Goal: Register for event/course

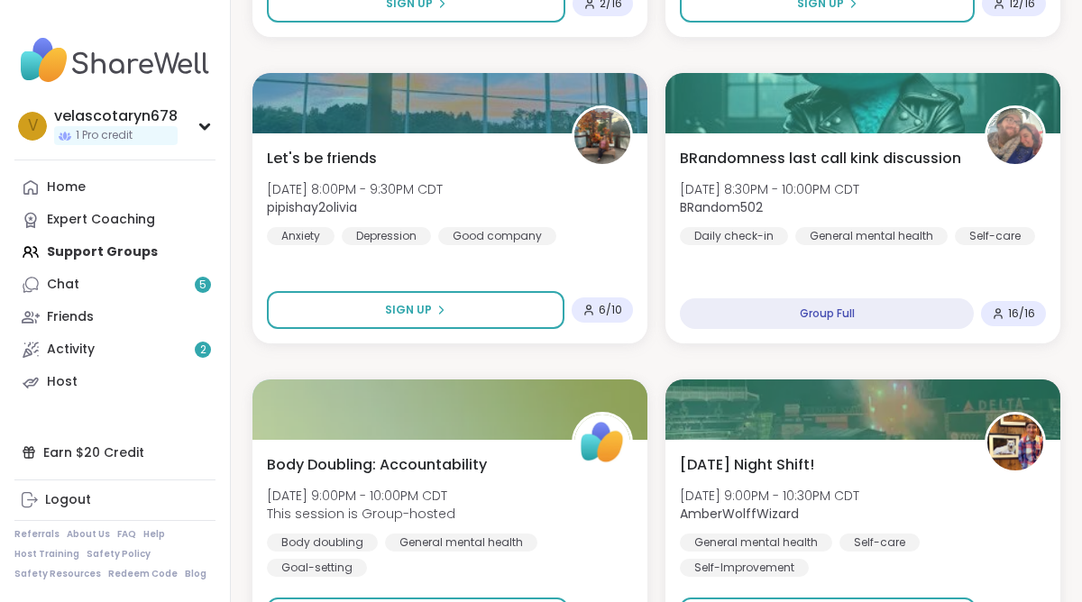
scroll to position [1487, 0]
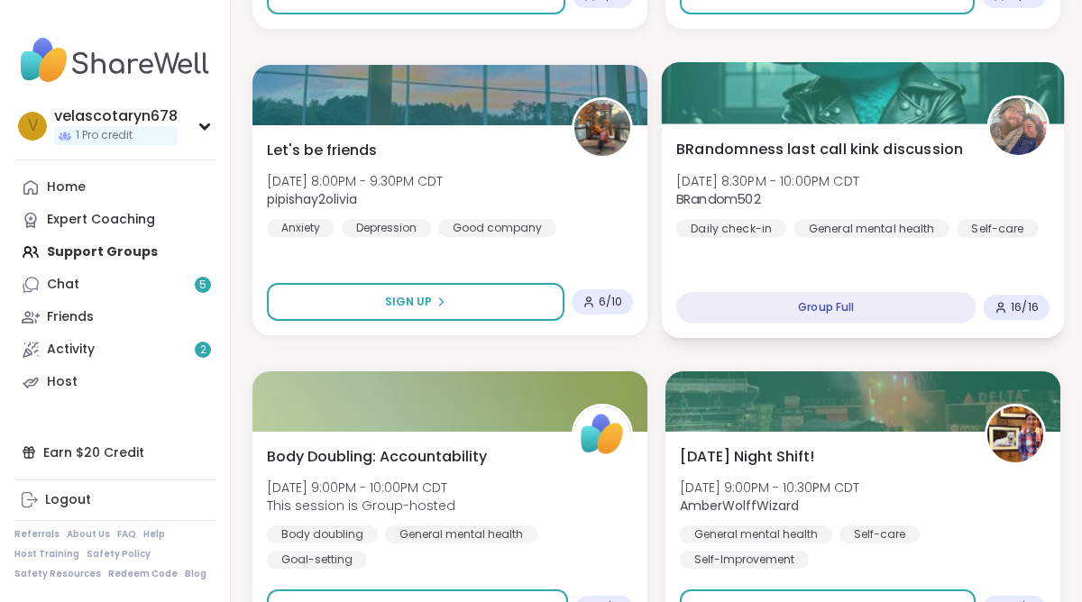
click at [1012, 235] on div "Self-care" at bounding box center [998, 228] width 82 height 18
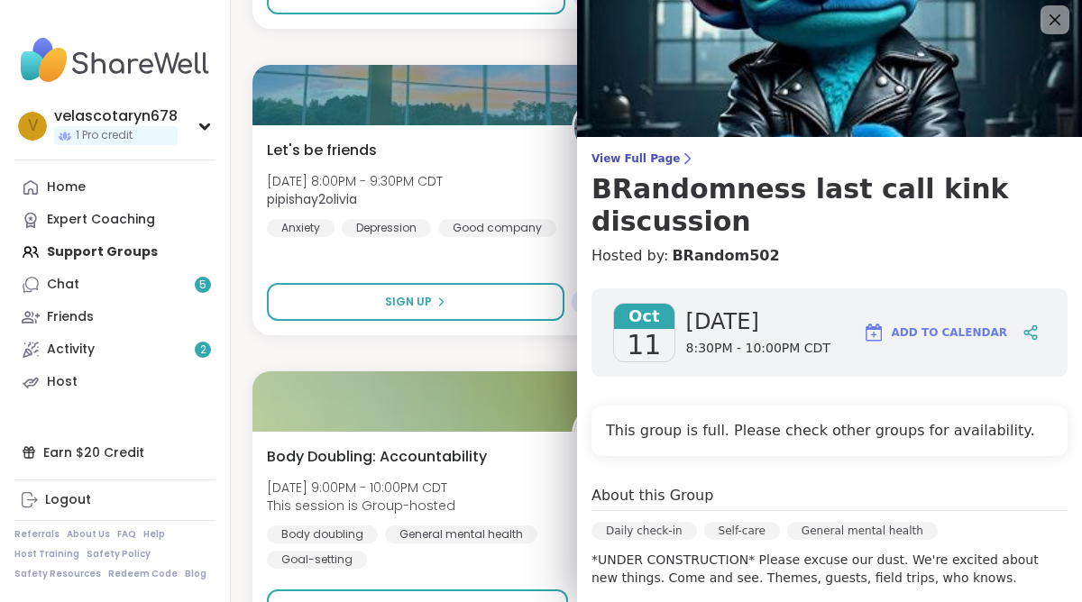
scroll to position [0, 0]
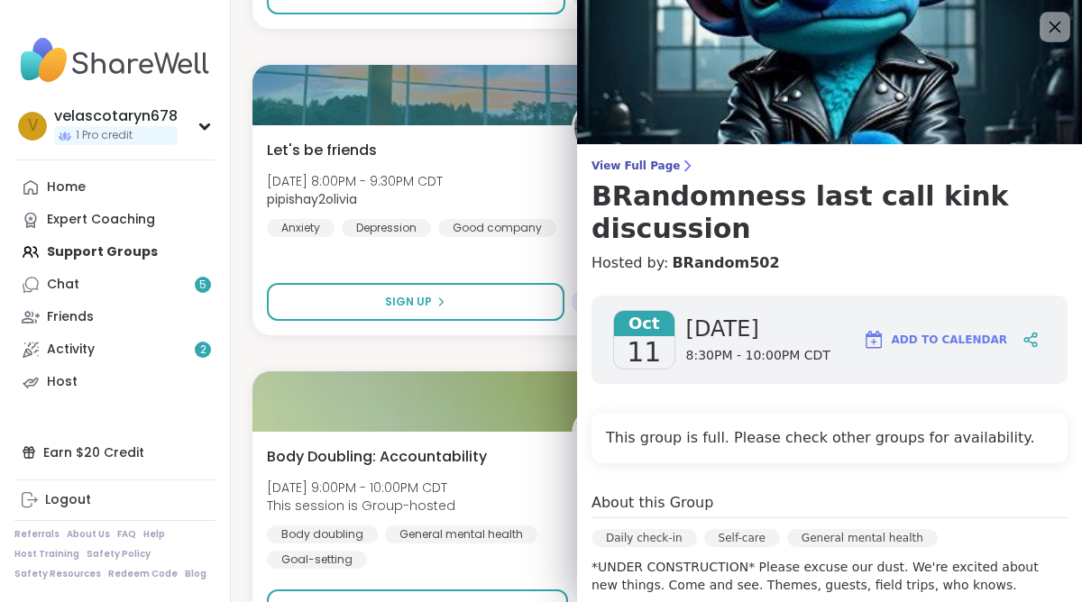
click at [1054, 34] on icon at bounding box center [1054, 26] width 23 height 23
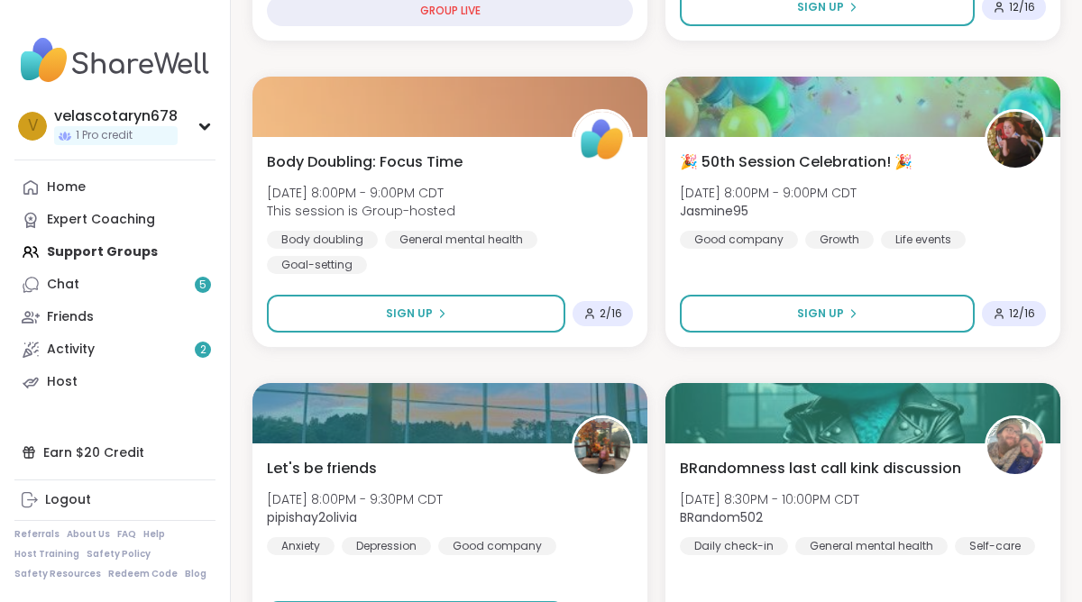
scroll to position [1168, 0]
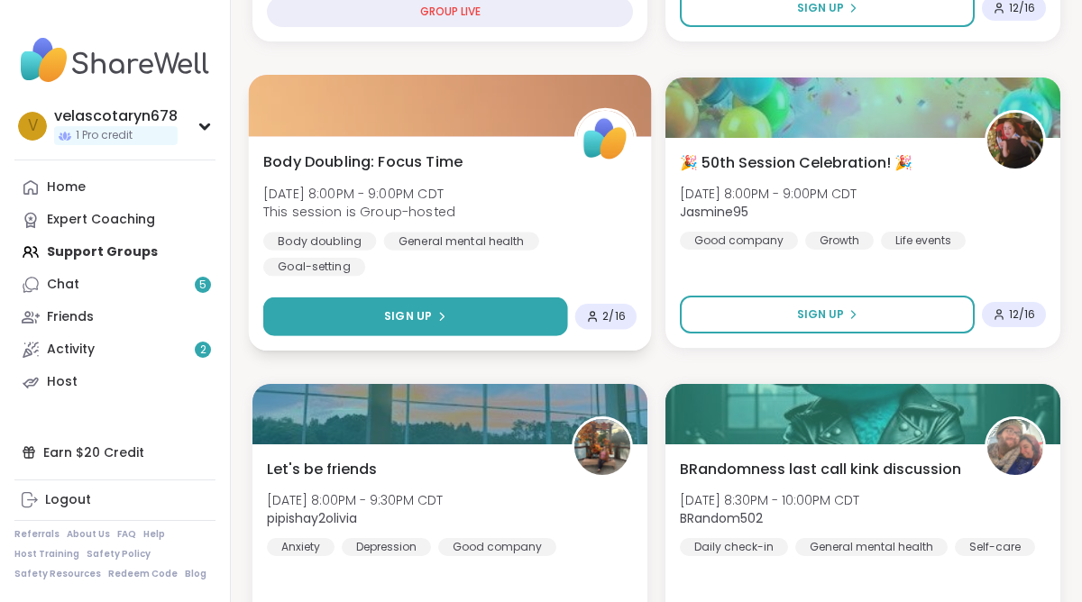
click at [309, 317] on button "Sign Up" at bounding box center [415, 317] width 305 height 39
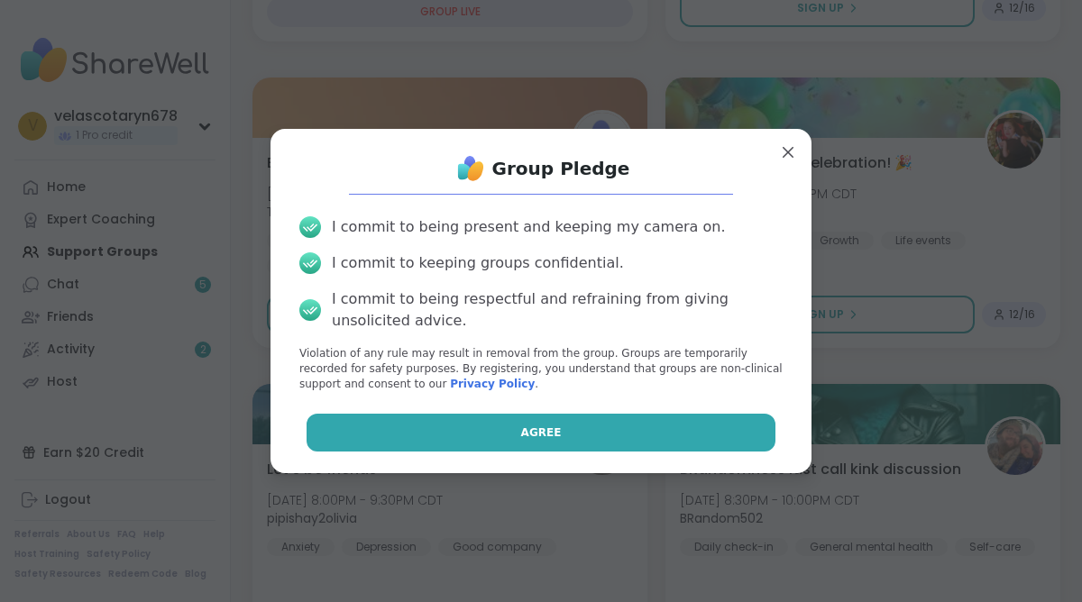
click at [432, 427] on button "Agree" at bounding box center [542, 433] width 470 height 38
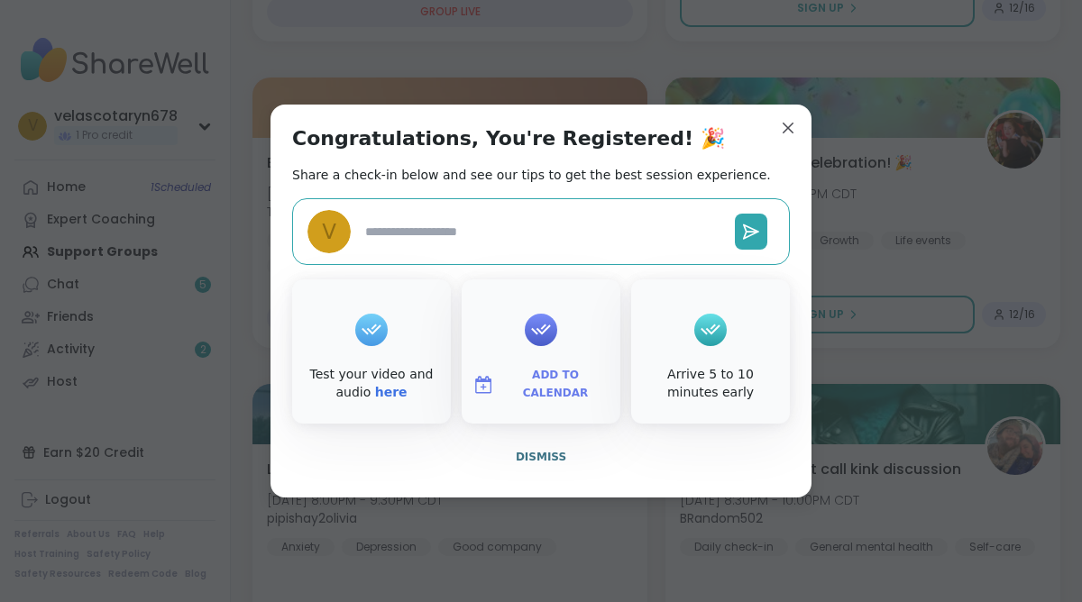
type textarea "*"
click at [543, 463] on span "Dismiss" at bounding box center [541, 457] width 50 height 13
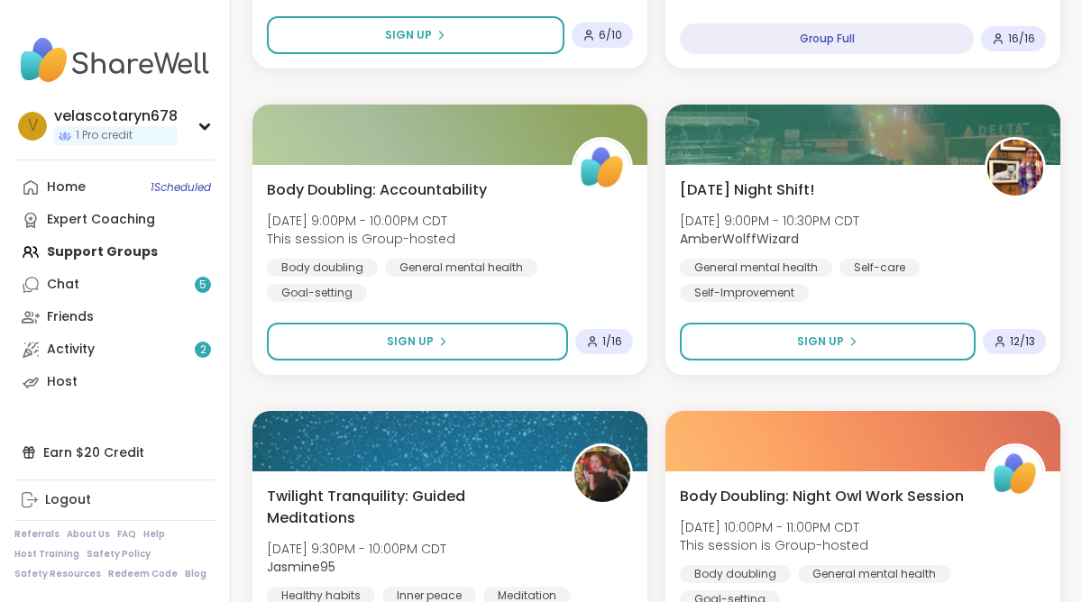
scroll to position [1768, 0]
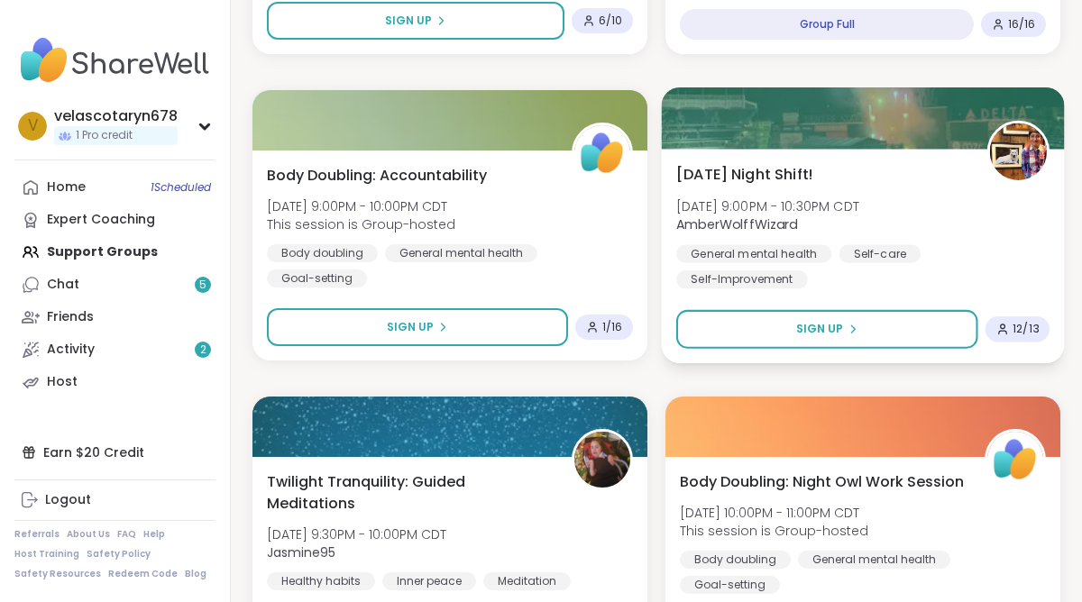
click at [1021, 253] on div "General mental health Self-care Self-Improvement" at bounding box center [862, 266] width 373 height 44
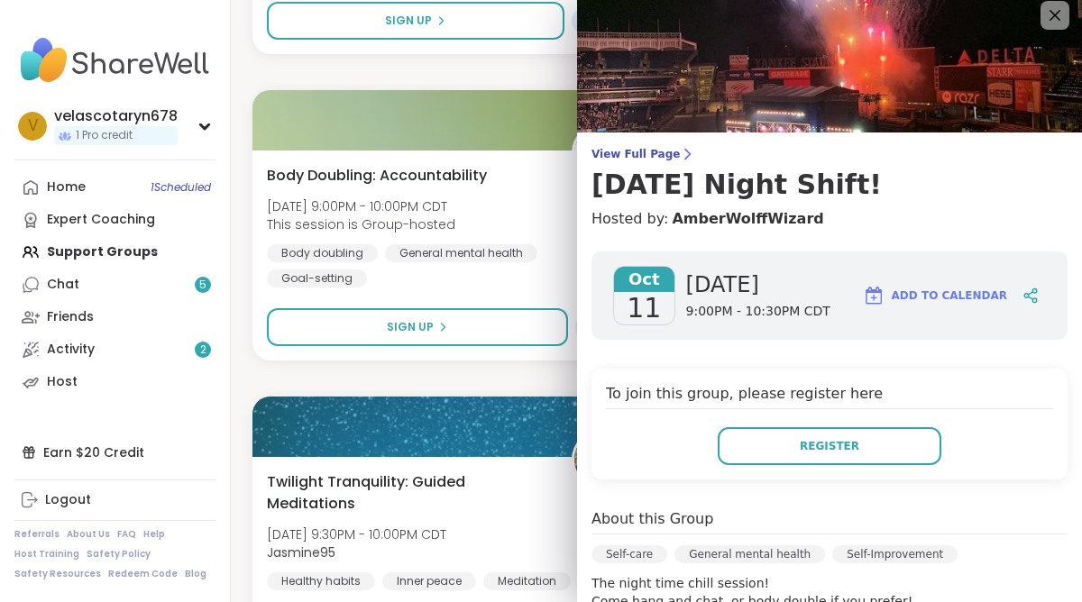
scroll to position [0, 0]
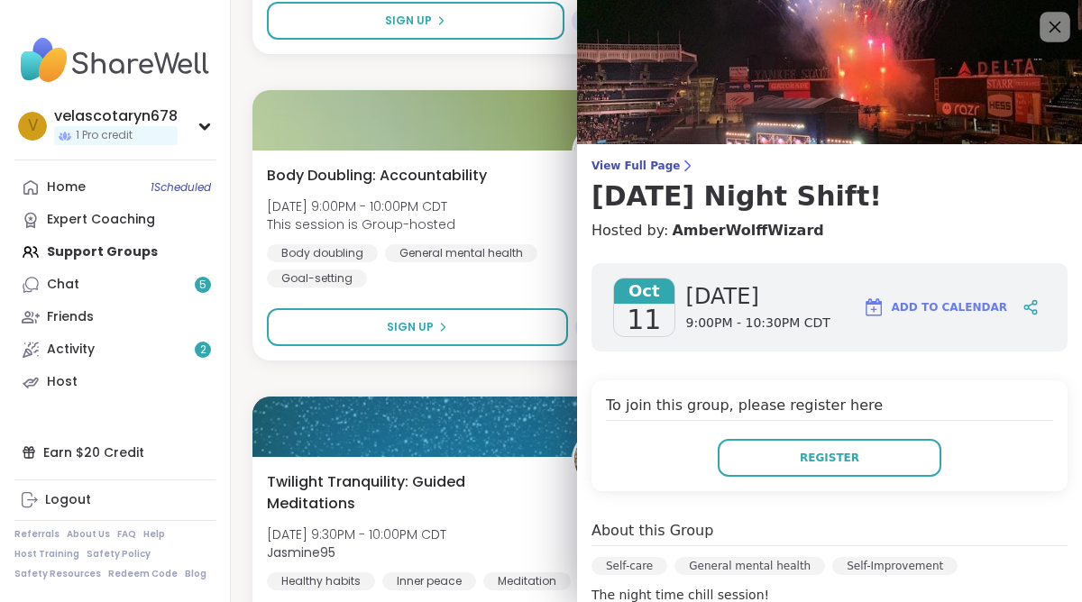
click at [1050, 36] on icon at bounding box center [1054, 26] width 23 height 23
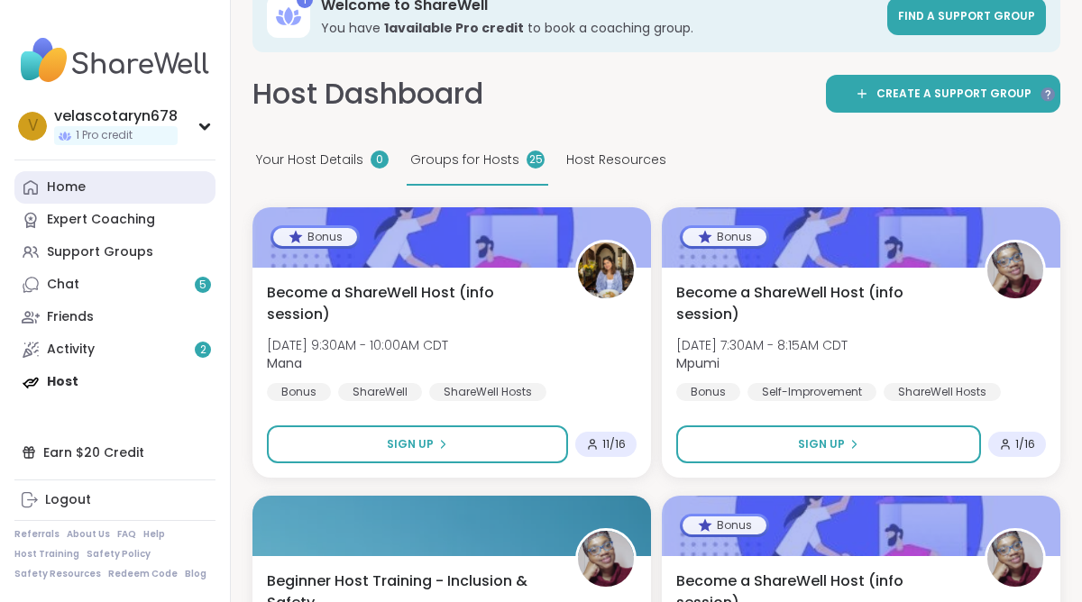
click at [141, 186] on link "Home" at bounding box center [114, 187] width 201 height 32
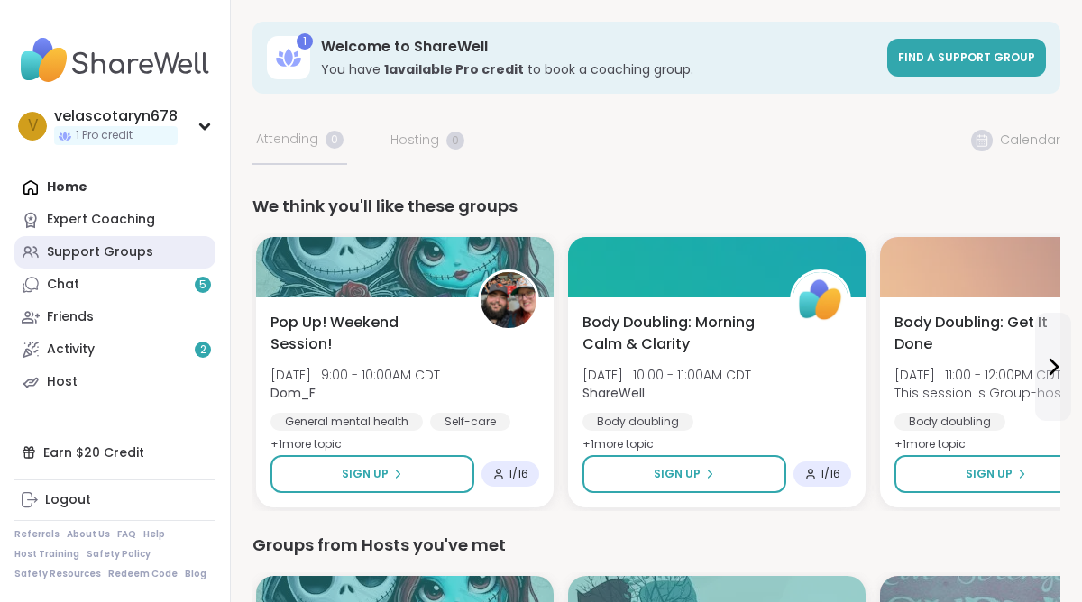
click at [191, 245] on link "Support Groups" at bounding box center [114, 252] width 201 height 32
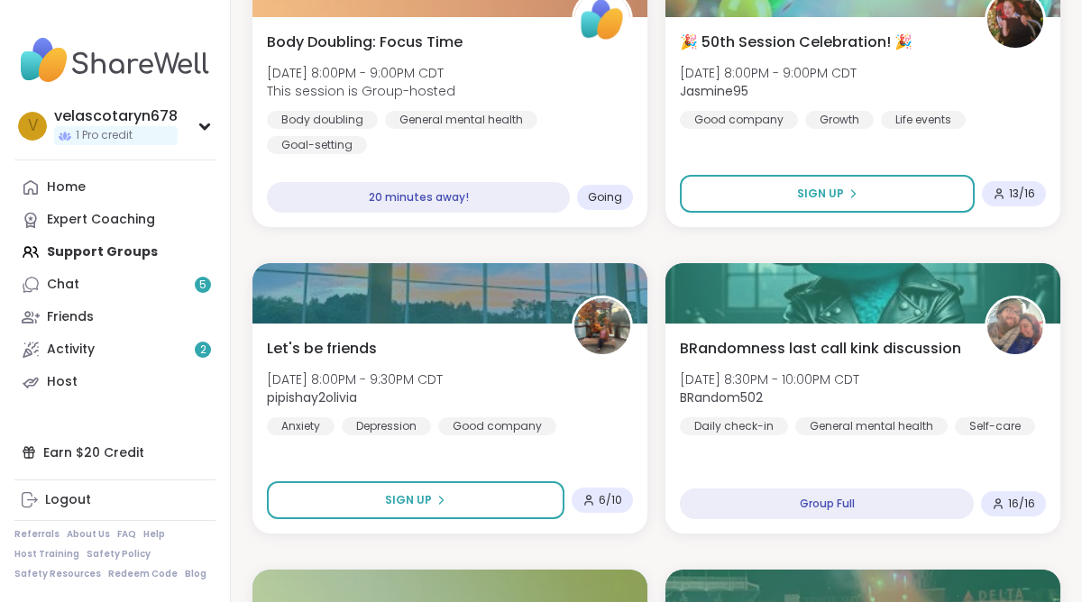
scroll to position [1287, 0]
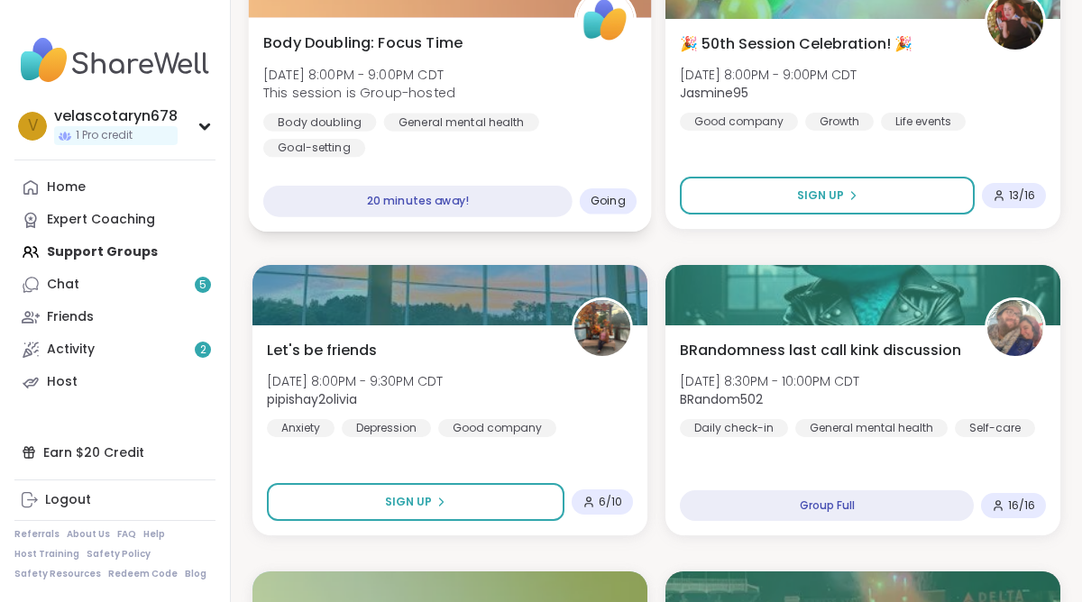
click at [583, 124] on div "Body doubling General mental health Goal-setting" at bounding box center [449, 135] width 373 height 44
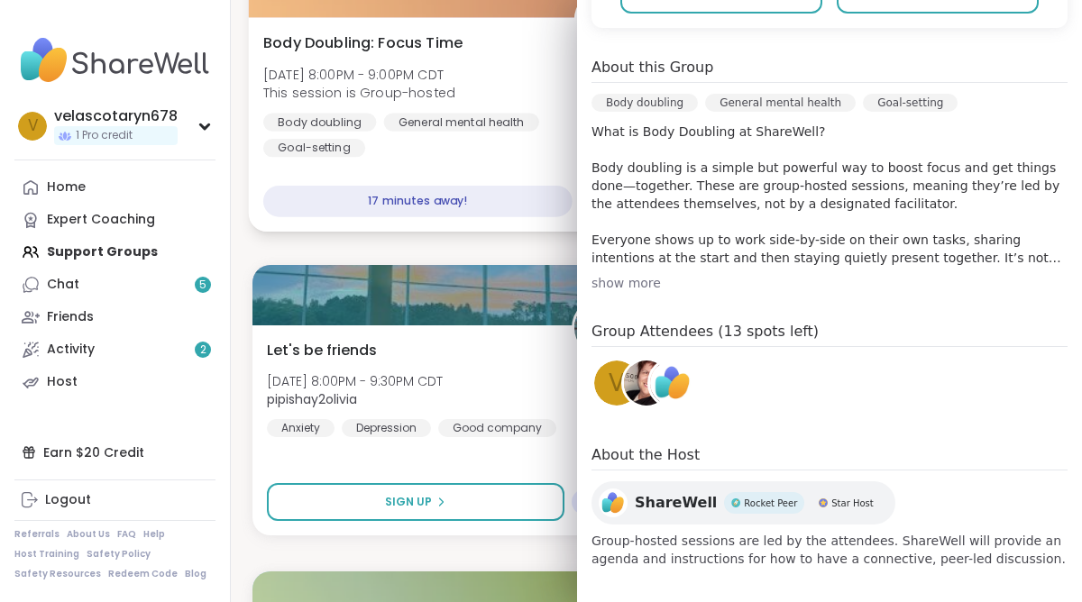
scroll to position [472, 0]
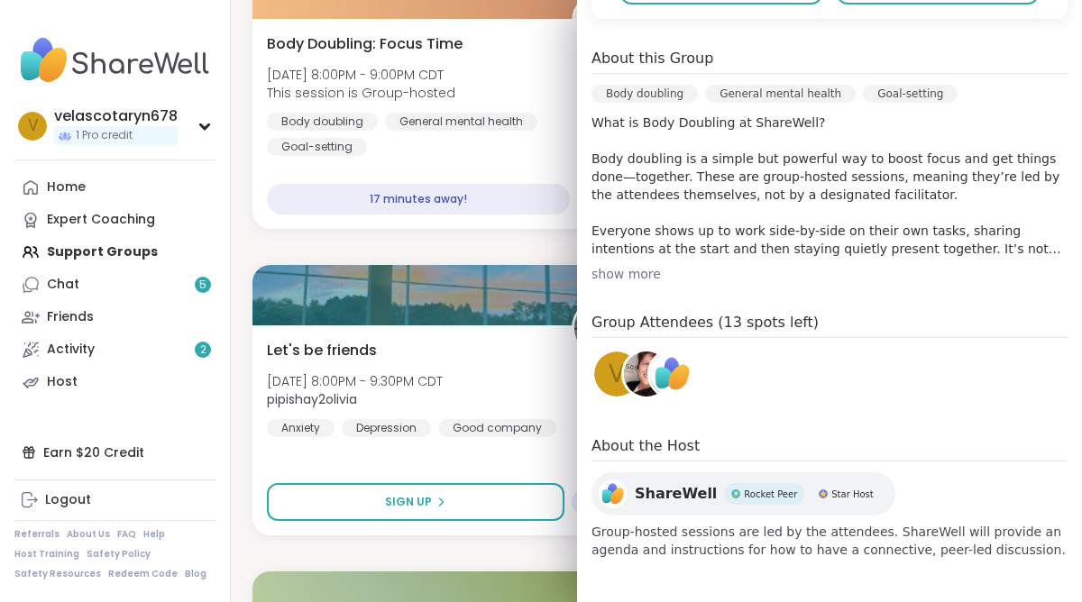
click at [633, 387] on img at bounding box center [646, 374] width 45 height 45
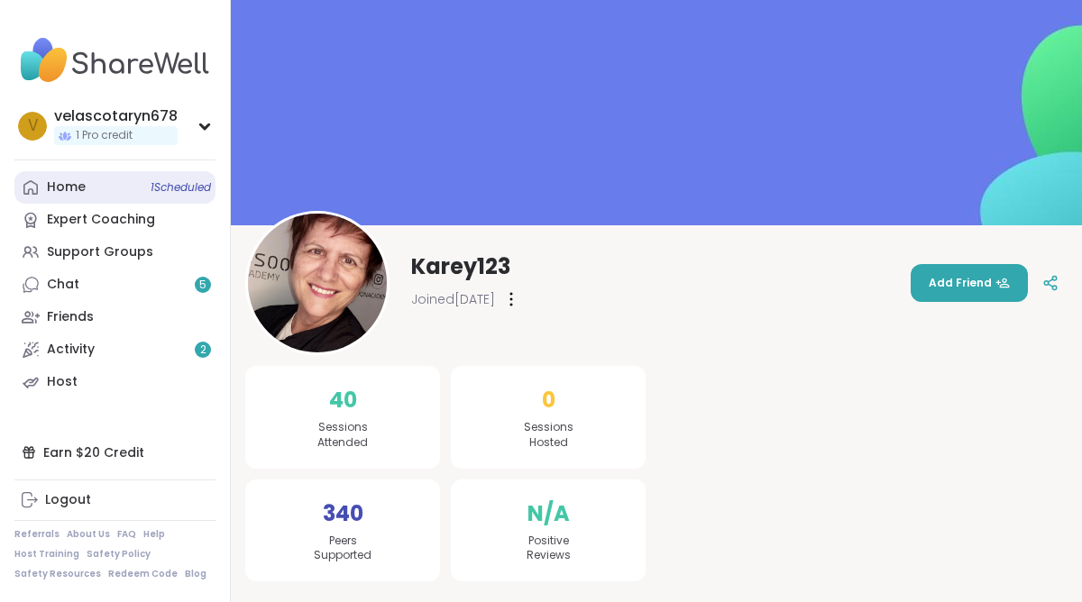
click at [65, 191] on div "Home 1 Scheduled" at bounding box center [66, 188] width 39 height 18
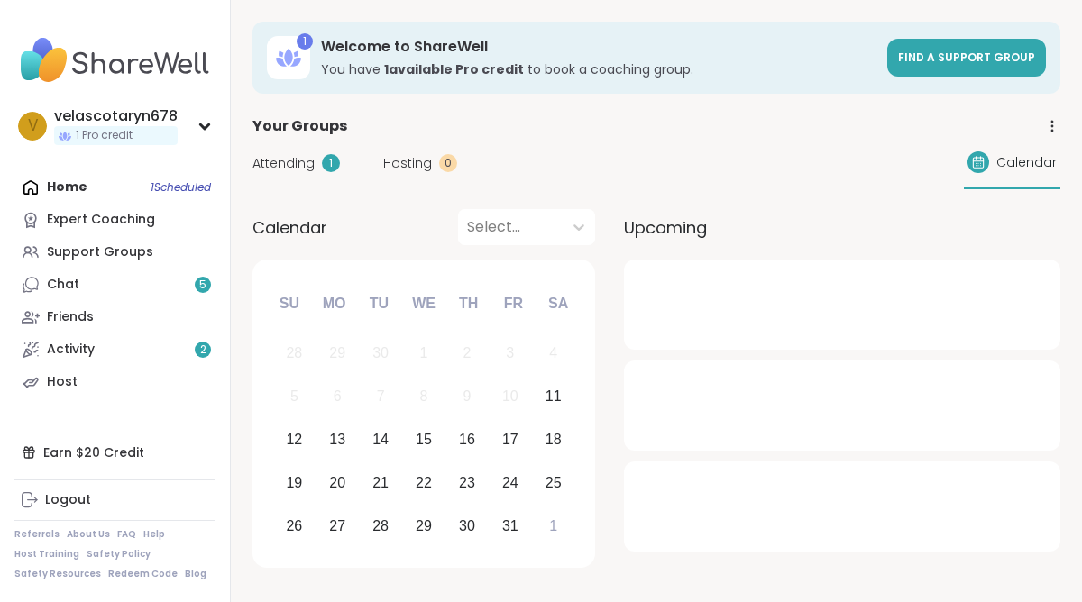
click at [316, 158] on div "Attending 1" at bounding box center [295, 163] width 87 height 19
